Goal: Information Seeking & Learning: Learn about a topic

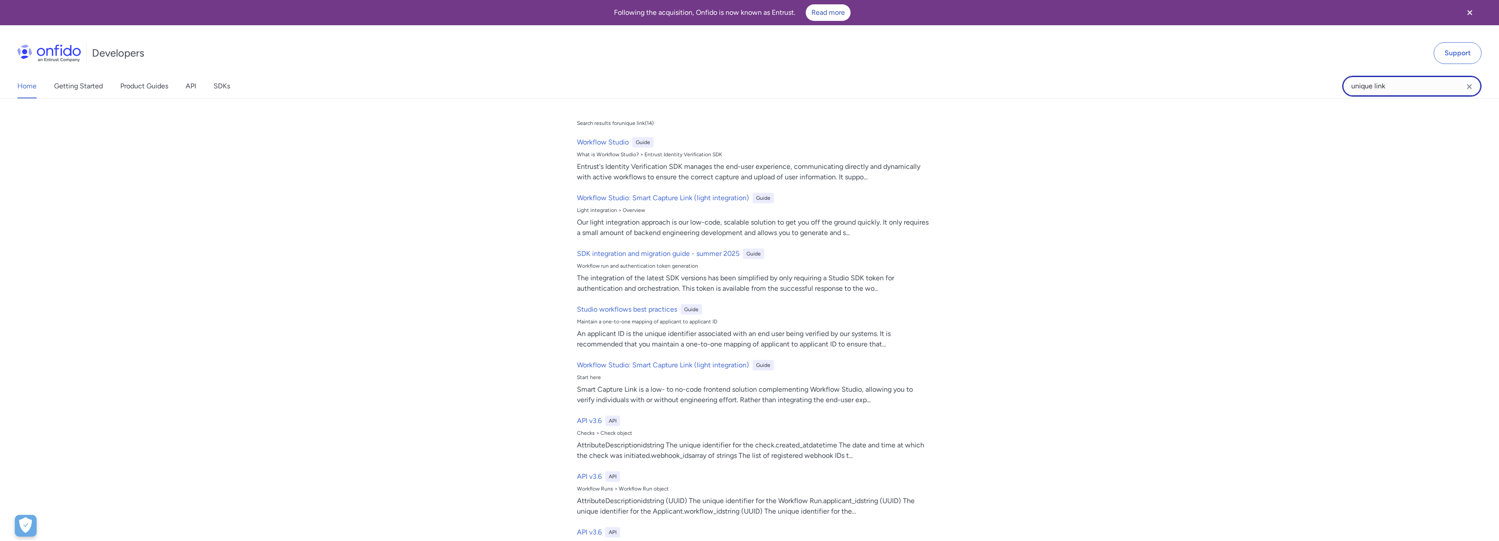
click at [1392, 85] on input "unique link" at bounding box center [1411, 86] width 139 height 21
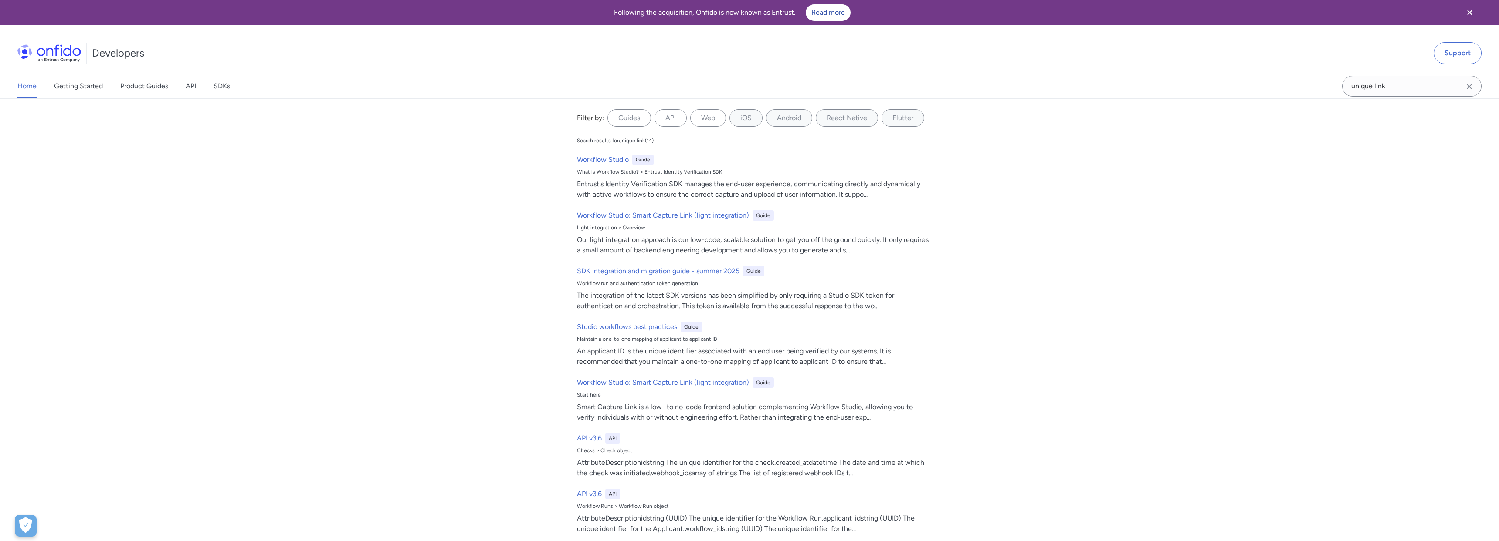
click at [1472, 86] on icon "Clear search field button" at bounding box center [1469, 86] width 10 height 10
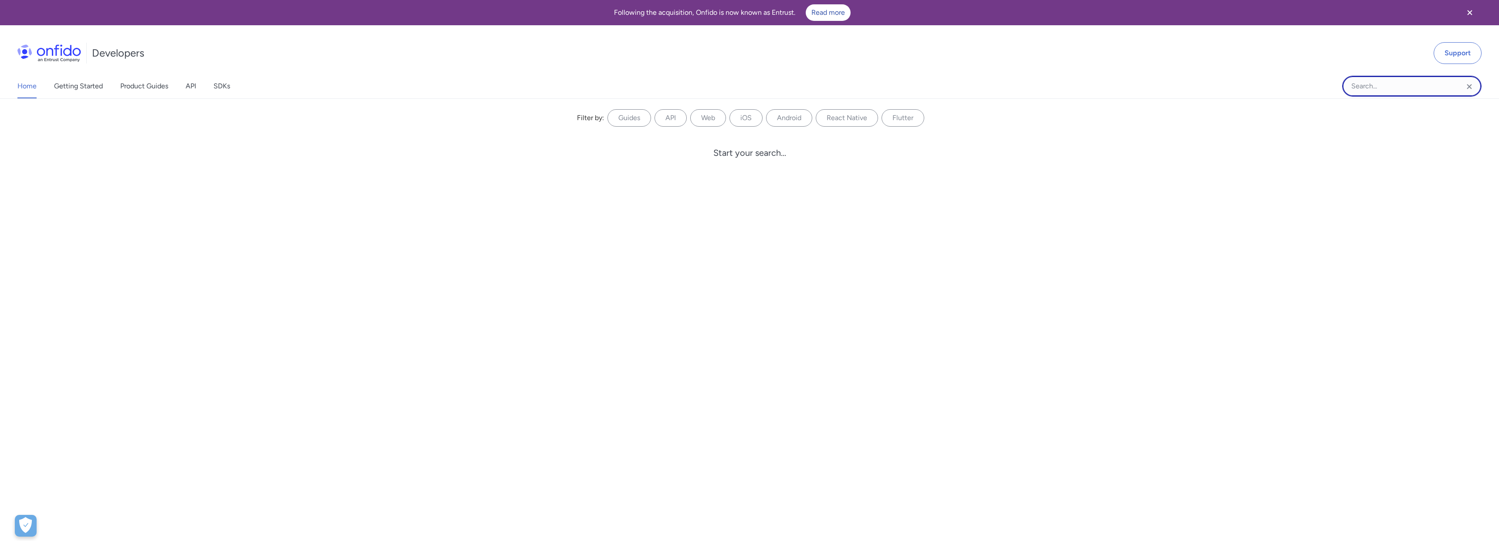
click at [1424, 88] on input "Onfido search input field" at bounding box center [1411, 86] width 139 height 21
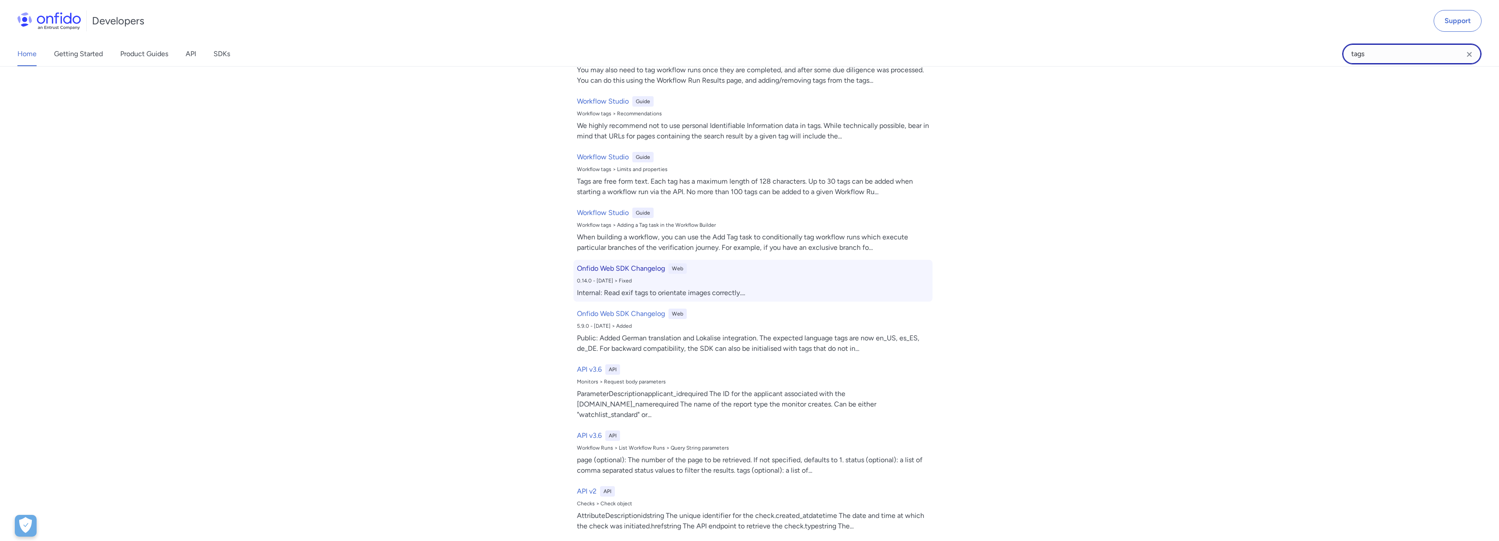
scroll to position [192, 0]
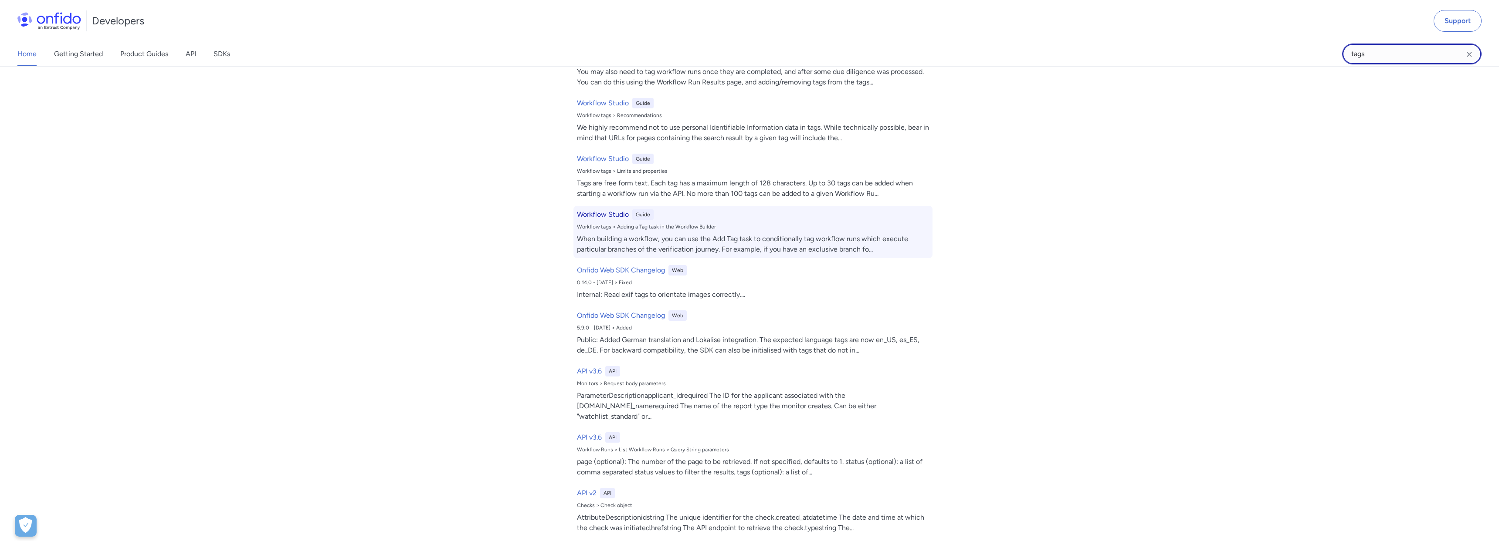
type input "tags"
click at [890, 233] on div "Workflow Studio Guide Workflow tags > Adding a Tag task in the Workflow Builder…" at bounding box center [752, 232] width 359 height 52
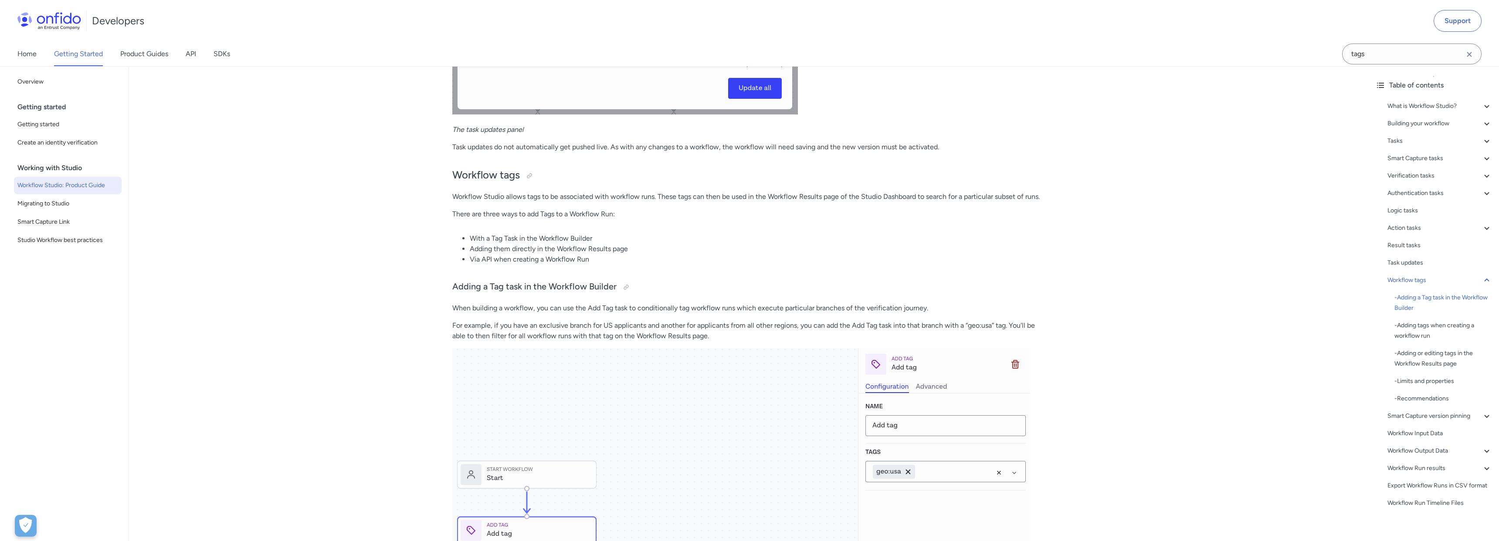
scroll to position [18411, 0]
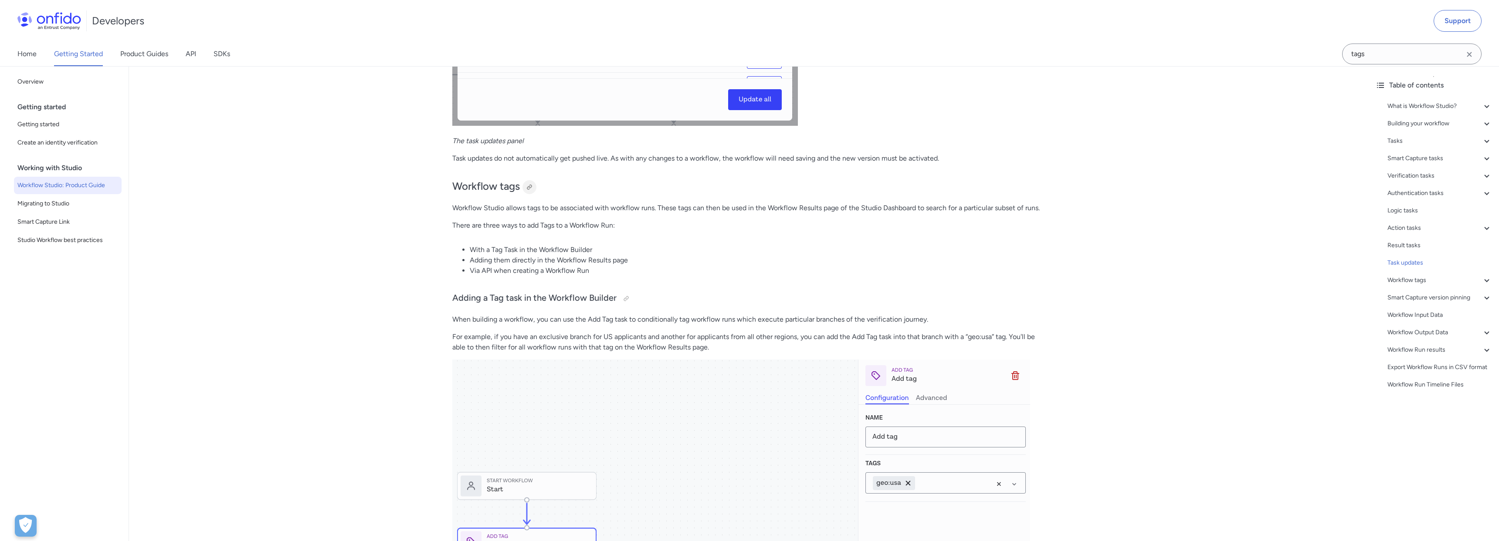
click at [529, 191] on div at bounding box center [529, 187] width 7 height 7
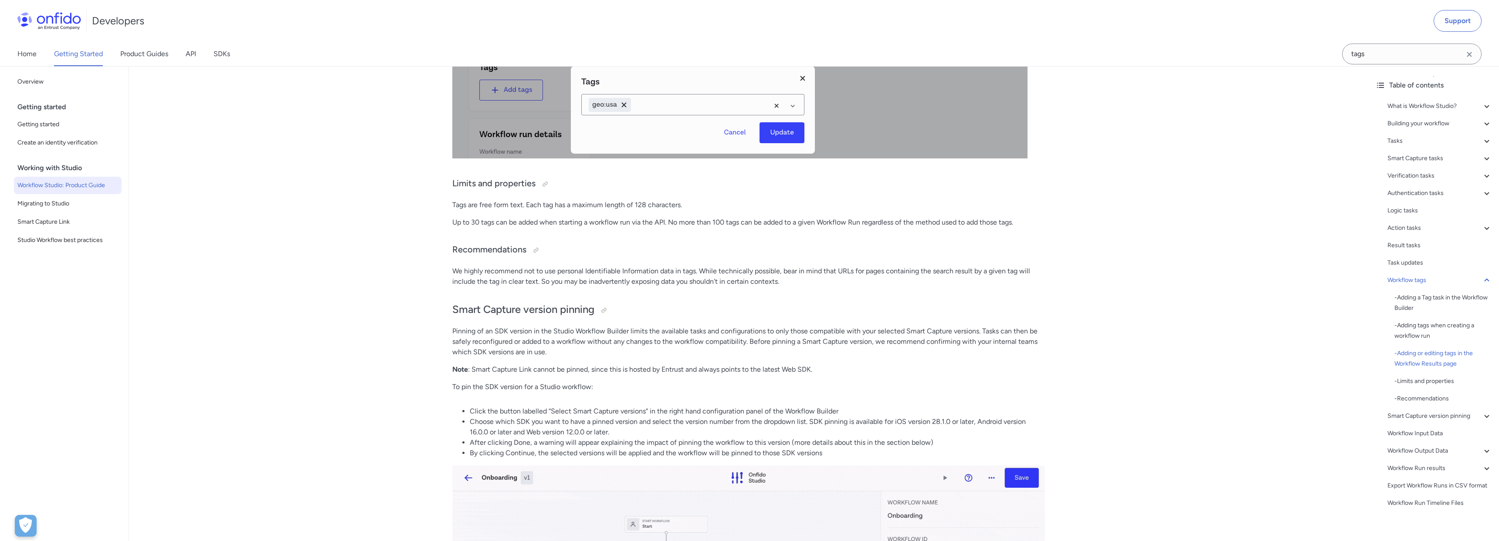
scroll to position [19285, 0]
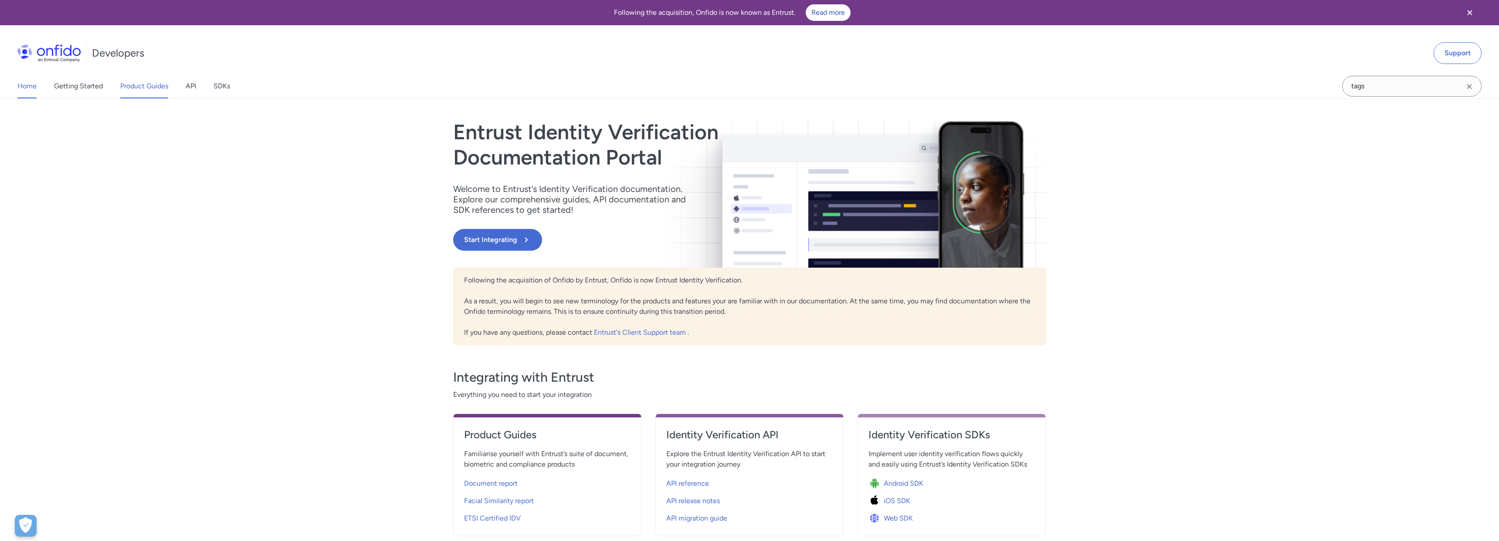
click at [141, 85] on link "Product Guides" at bounding box center [144, 86] width 48 height 24
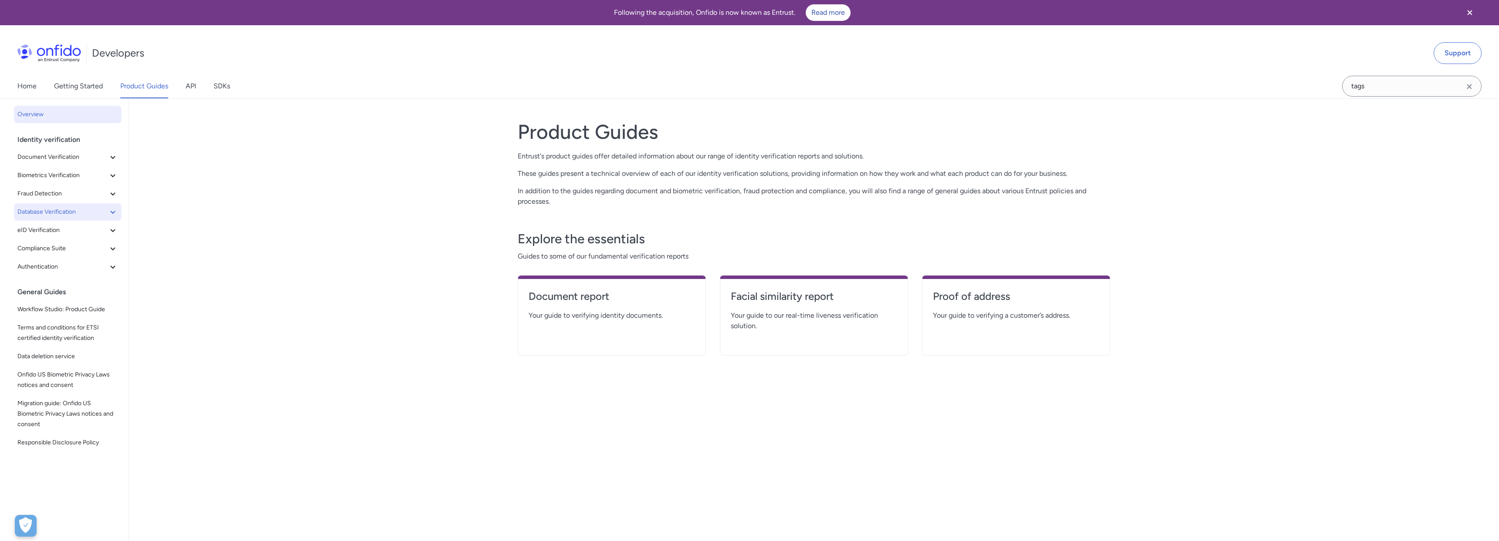
click at [110, 212] on icon at bounding box center [113, 212] width 10 height 10
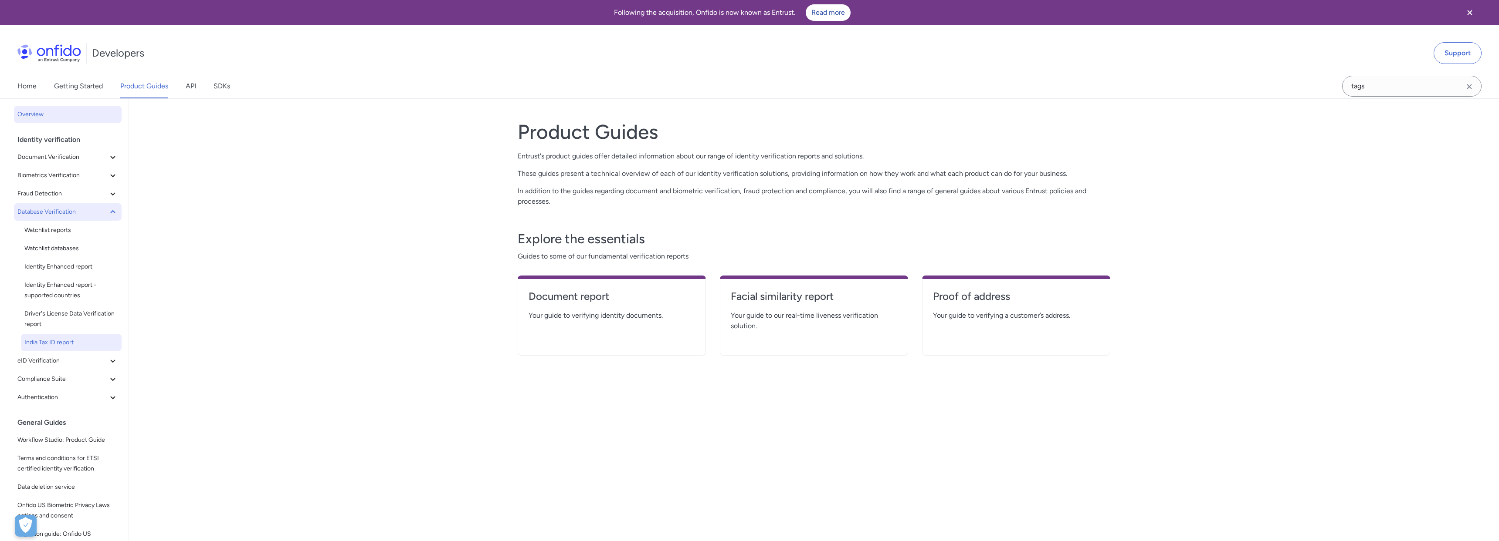
click at [76, 342] on span "India Tax ID report" at bounding box center [71, 343] width 94 height 10
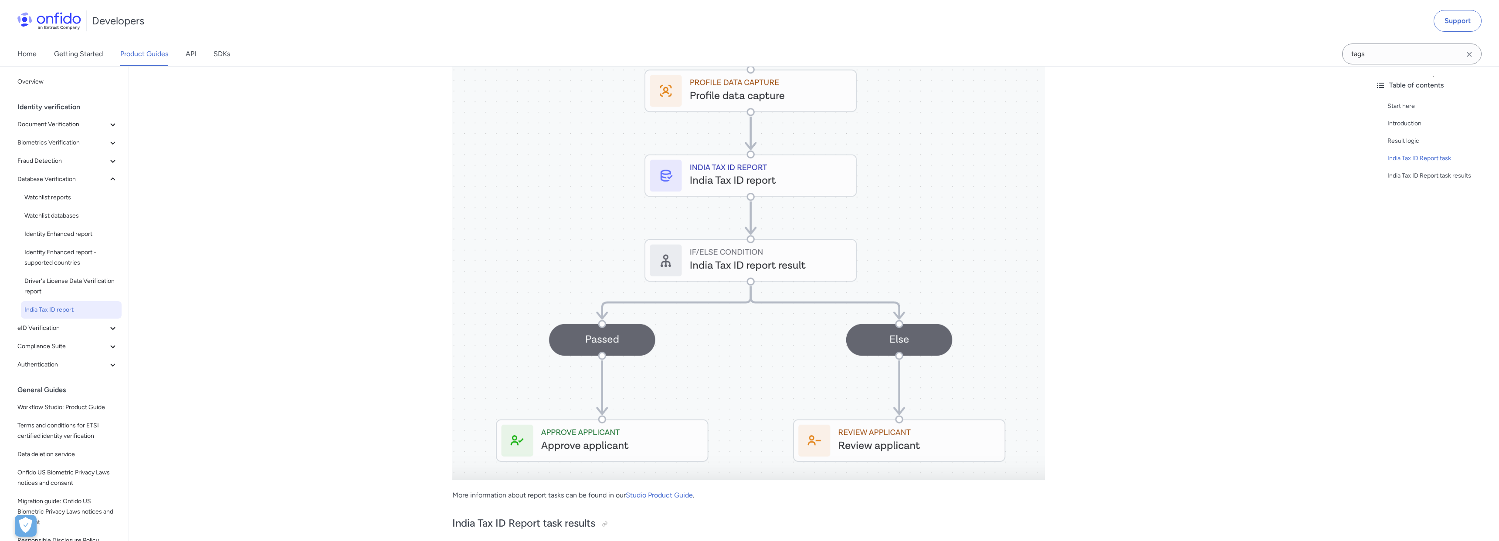
scroll to position [482, 0]
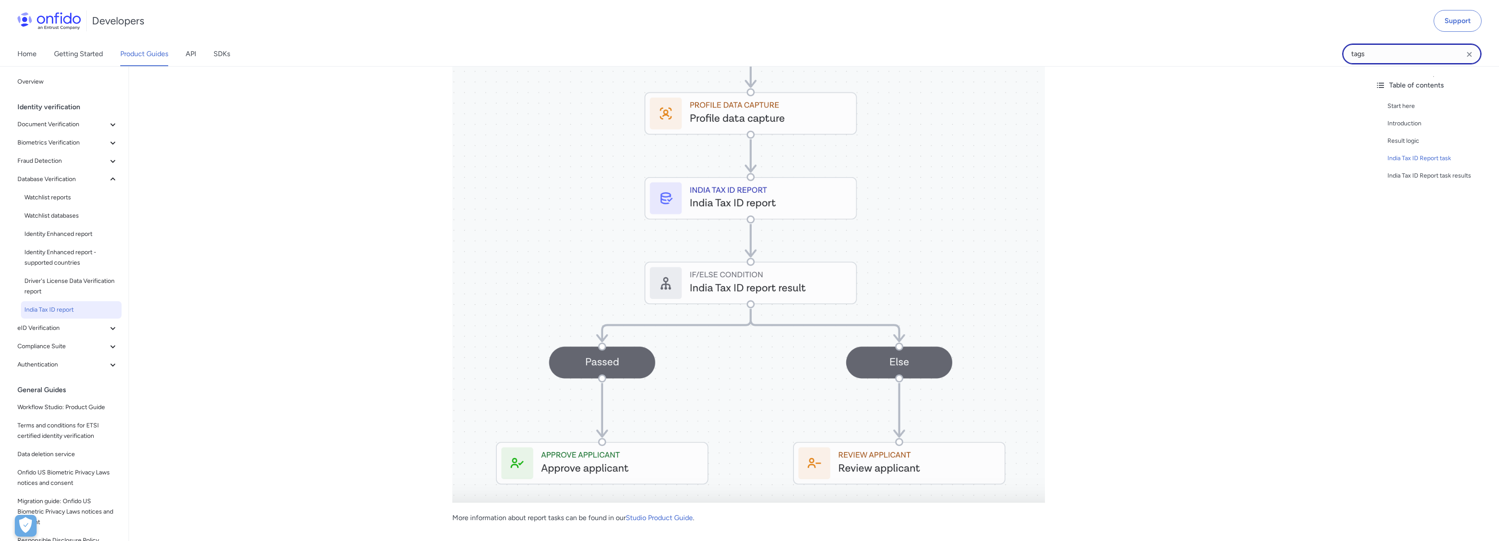
click at [1373, 53] on input "tags" at bounding box center [1411, 54] width 139 height 21
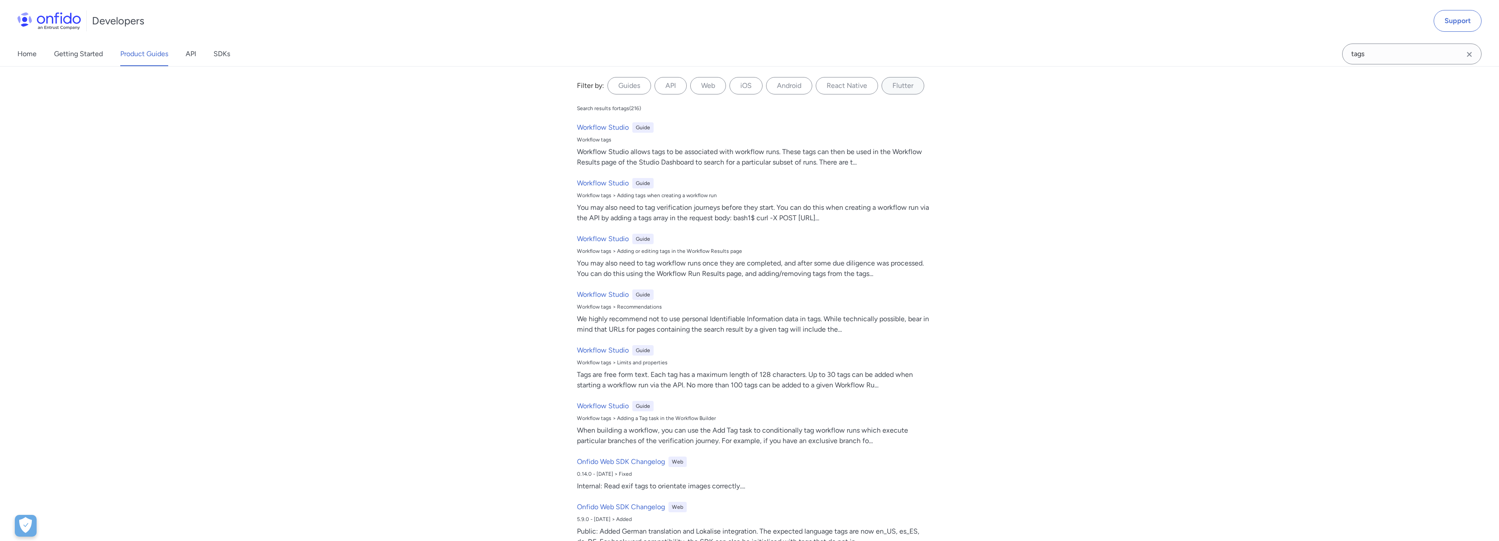
click at [1470, 55] on icon "Clear search field button" at bounding box center [1469, 54] width 10 height 10
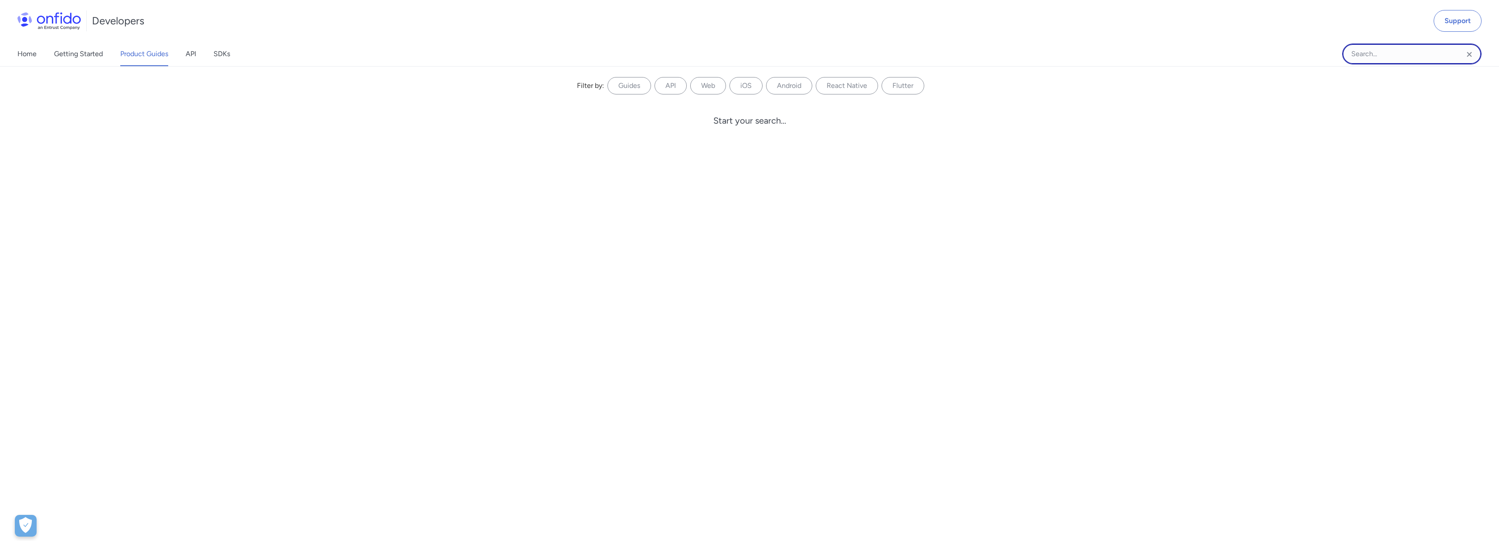
click at [1428, 56] on input "Onfido search input field" at bounding box center [1411, 54] width 139 height 21
paste input "Aadhaar"
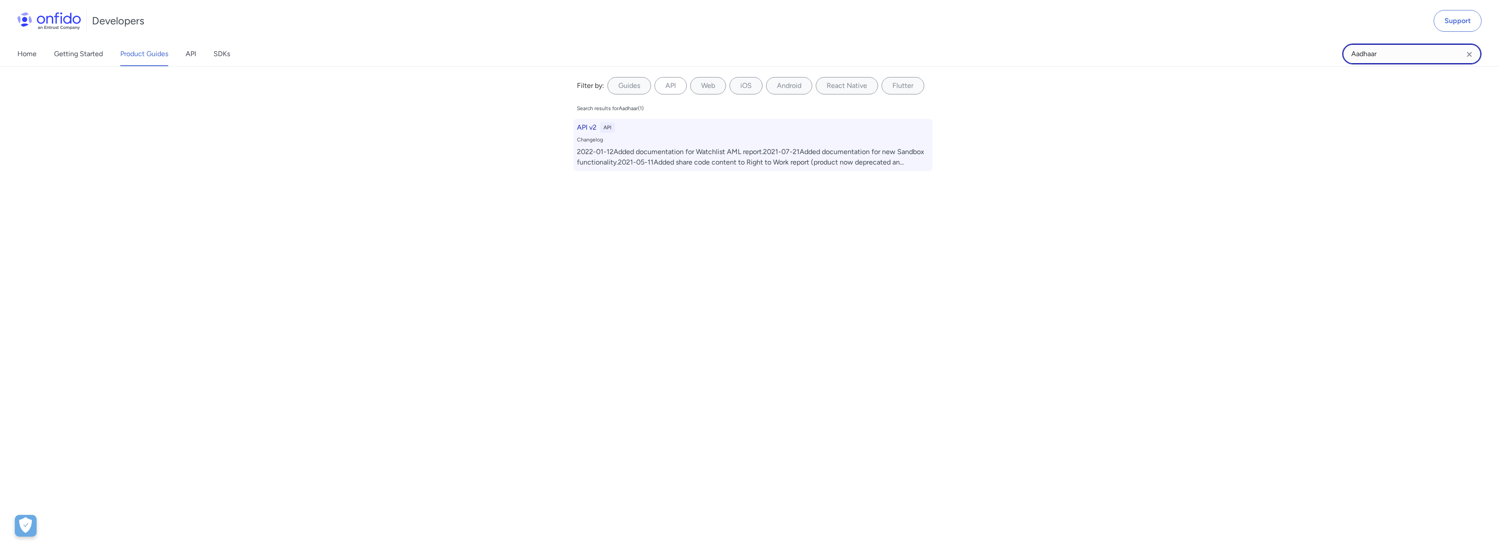
type input "Aadhaar"
click at [808, 162] on div "2022-01-12Added documentation for Watchlist AML report.2021-07-21Added document…" at bounding box center [753, 157] width 352 height 21
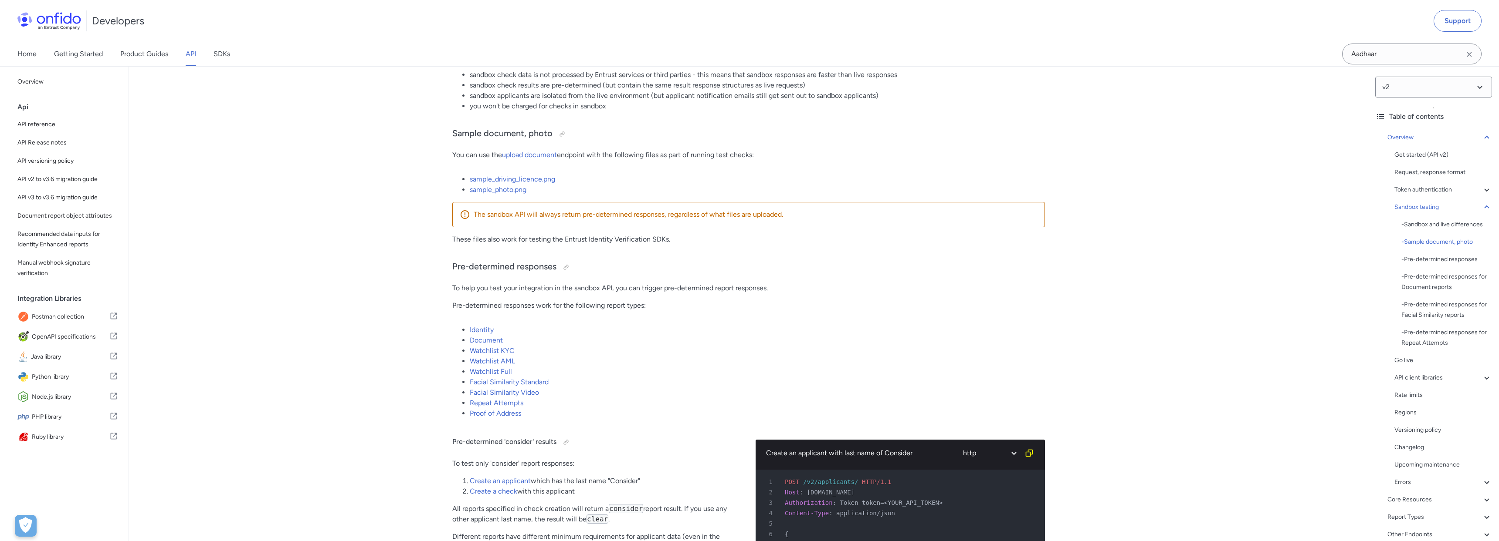
scroll to position [1112, 0]
